Goal: Complete application form

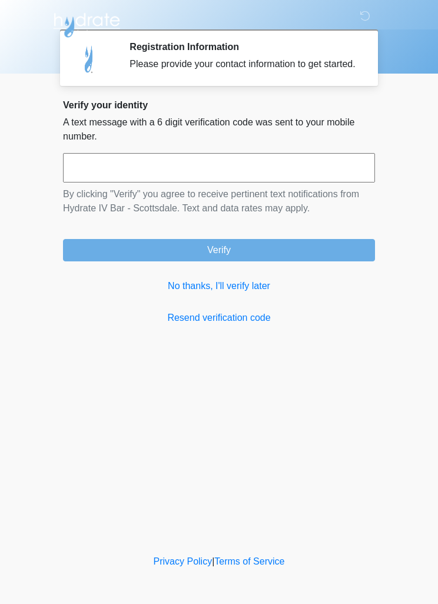
click at [304, 183] on input "text" at bounding box center [219, 167] width 312 height 29
click at [254, 292] on link "No thanks, I'll verify later" at bounding box center [219, 286] width 312 height 14
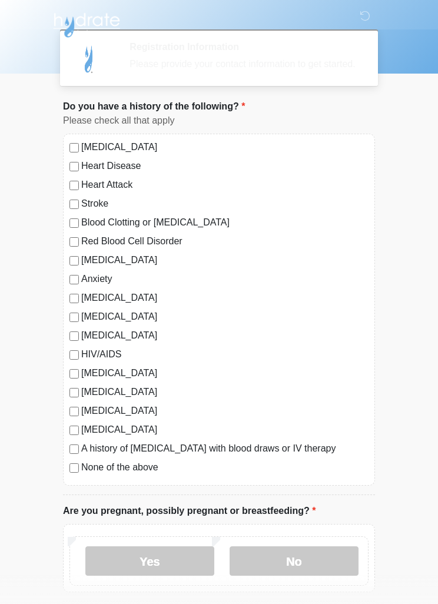
click at [243, 286] on label "Anxiety" at bounding box center [224, 279] width 287 height 14
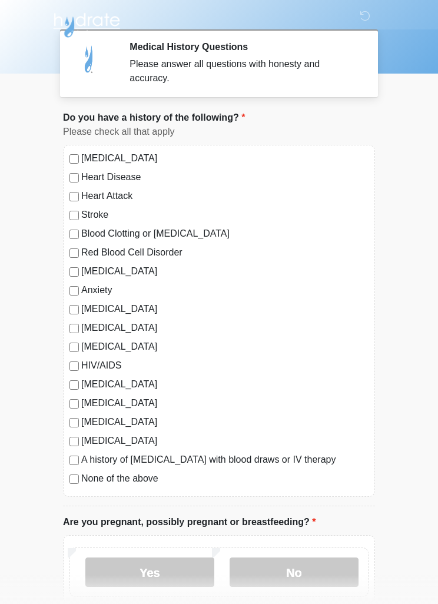
click at [110, 485] on label "None of the above" at bounding box center [224, 479] width 287 height 14
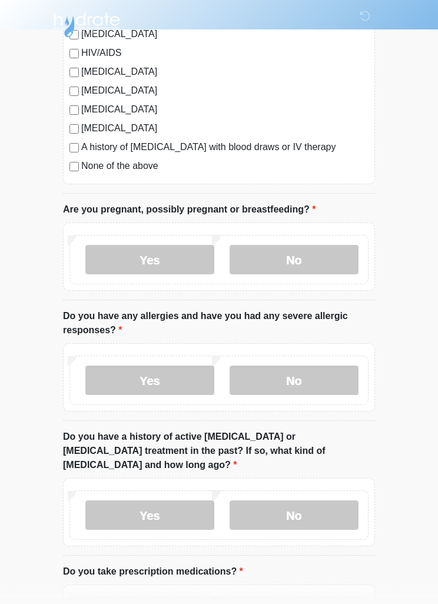
click at [317, 266] on label "No" at bounding box center [294, 260] width 129 height 29
click at [326, 382] on label "No" at bounding box center [294, 380] width 129 height 29
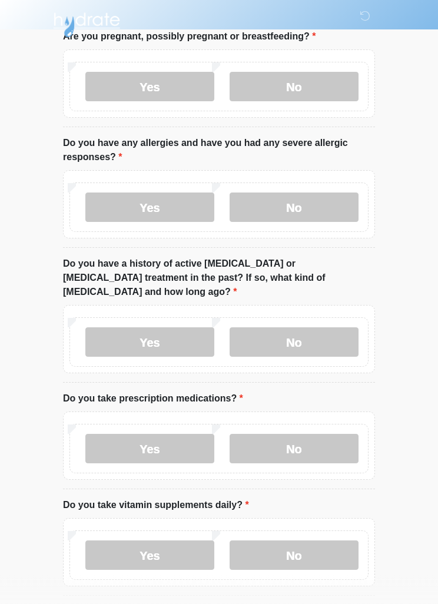
scroll to position [519, 0]
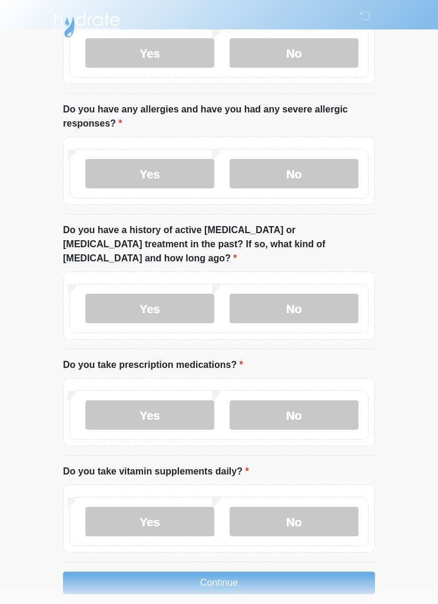
click at [319, 294] on label "No" at bounding box center [294, 308] width 129 height 29
click at [165, 403] on label "Yes" at bounding box center [149, 414] width 129 height 29
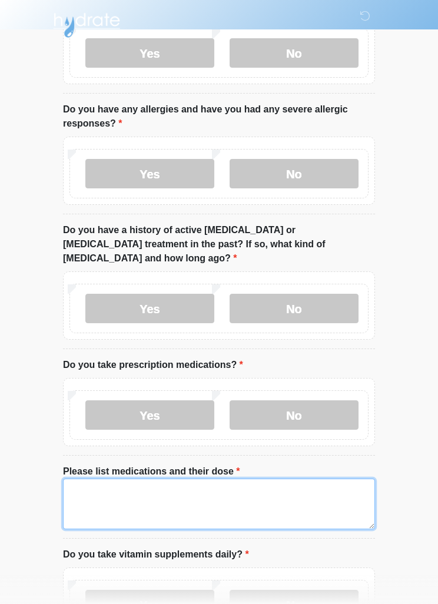
click at [195, 479] on textarea "Please list medications and their dose" at bounding box center [219, 504] width 312 height 51
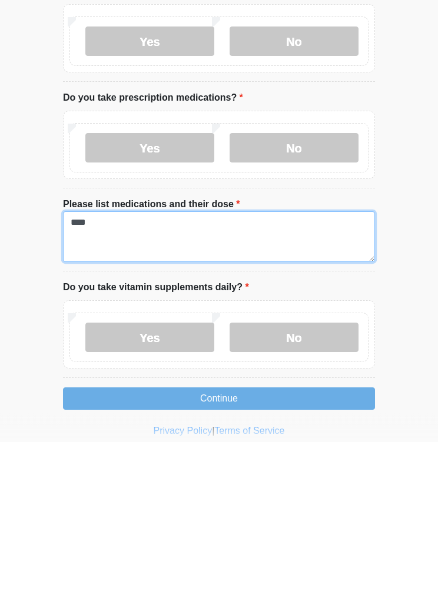
type textarea "****"
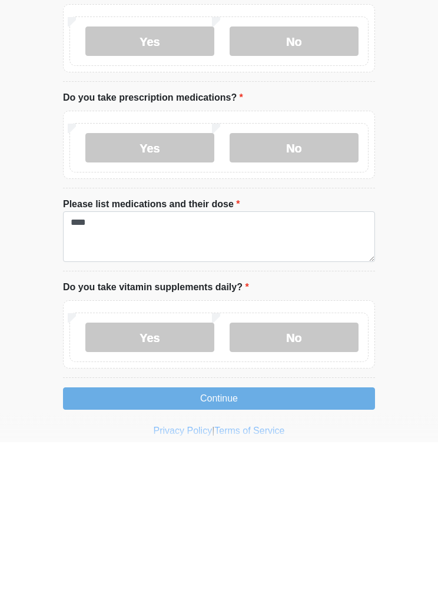
click at [328, 485] on label "No" at bounding box center [294, 499] width 129 height 29
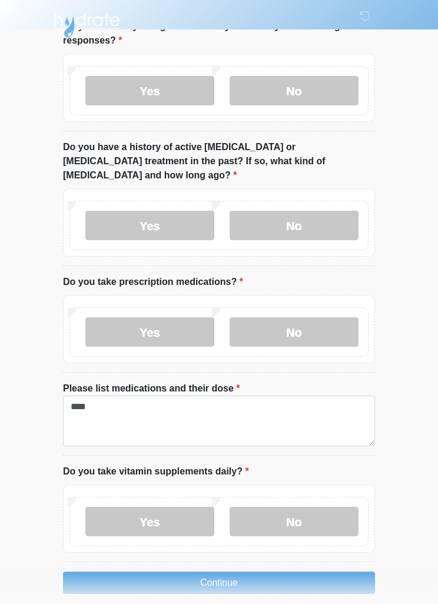
click at [300, 573] on button "Continue" at bounding box center [219, 583] width 312 height 22
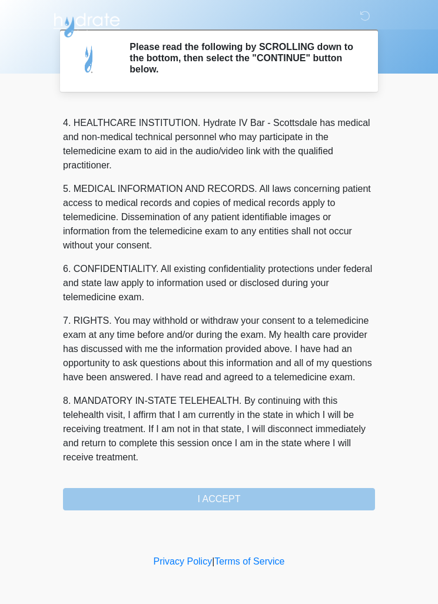
scroll to position [329, 0]
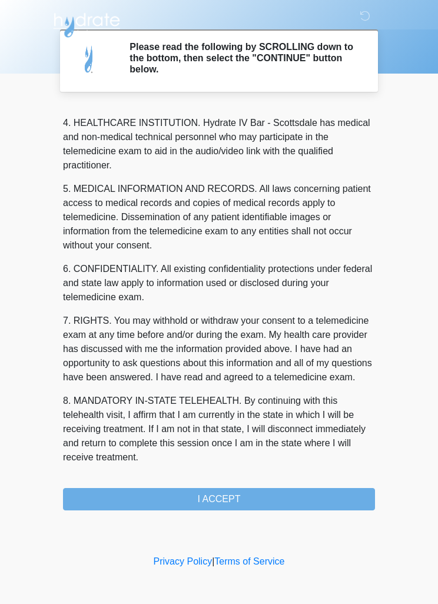
click at [291, 493] on button "I ACCEPT" at bounding box center [219, 499] width 312 height 22
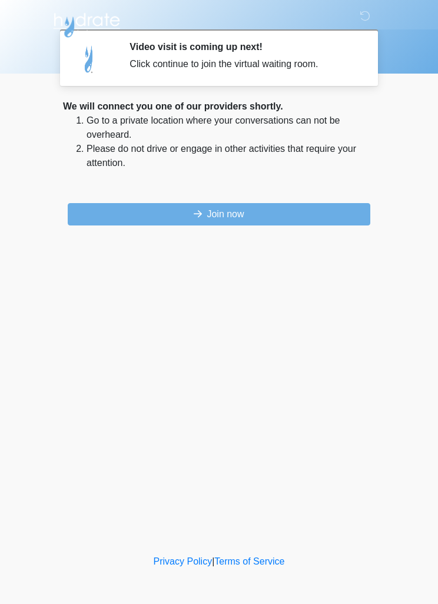
click at [318, 211] on button "Join now" at bounding box center [219, 214] width 303 height 22
